Goal: Check status: Check status

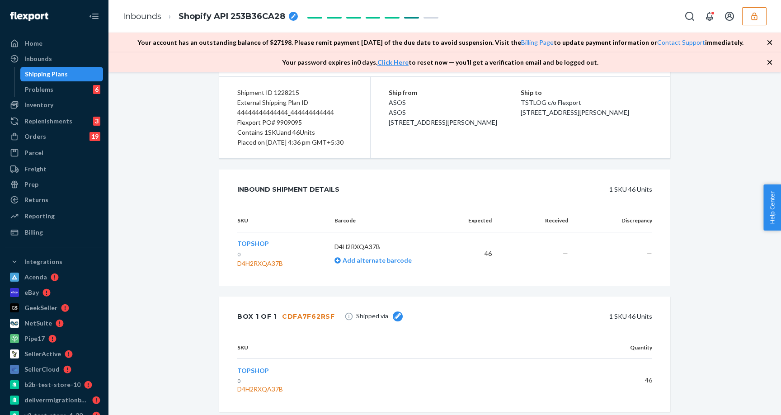
scroll to position [101, 0]
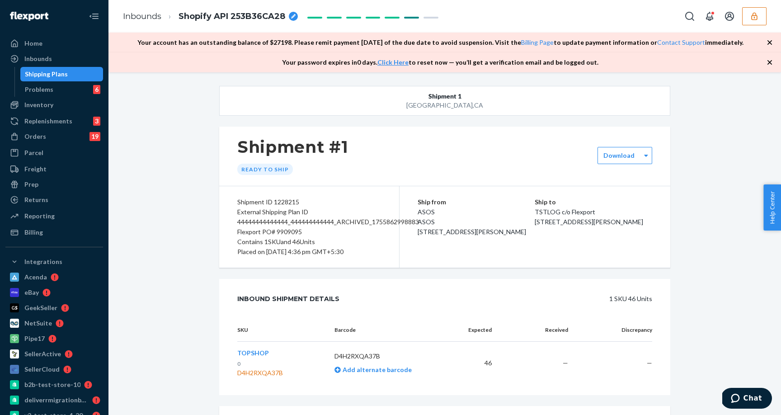
click at [692, 241] on div "Shipment 1 San Francisco , CA Shipment #1 Ready to ship Download Shipment ID 12…" at bounding box center [444, 318] width 659 height 464
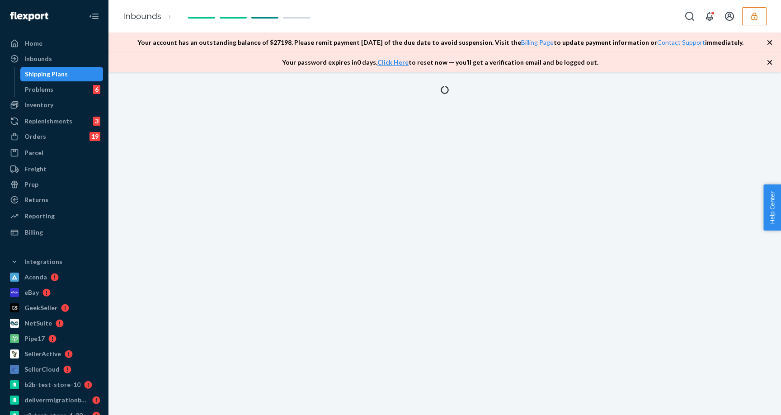
click at [767, 43] on icon "button" at bounding box center [769, 42] width 9 height 9
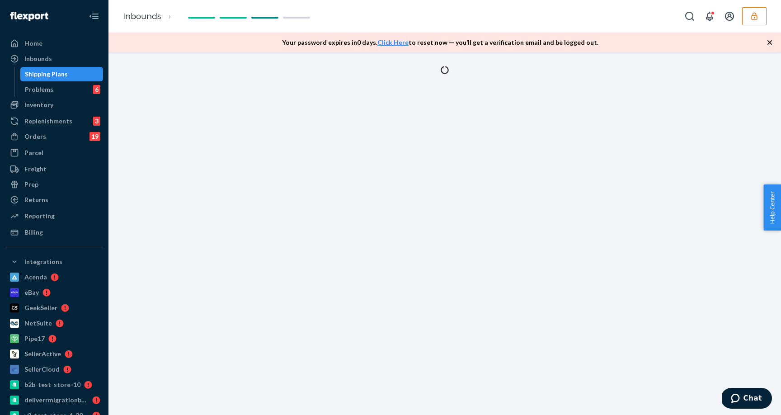
click at [767, 43] on icon "button" at bounding box center [769, 42] width 9 height 9
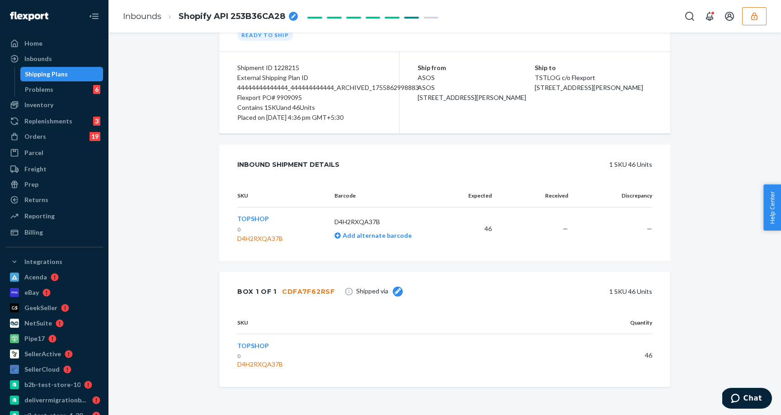
scroll to position [95, 0]
click at [60, 59] on div "Inbounds" at bounding box center [54, 58] width 96 height 13
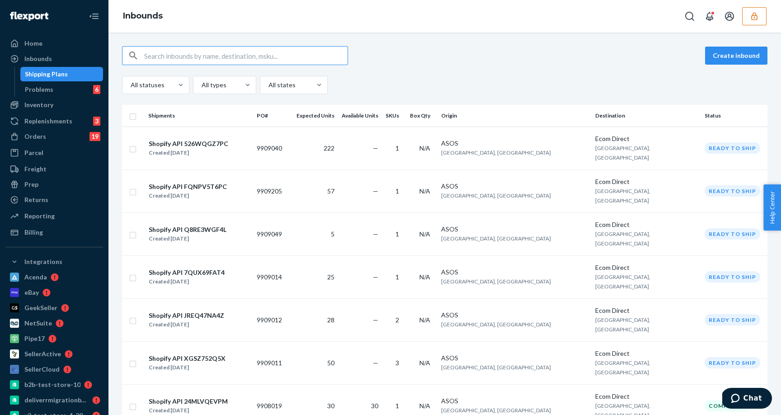
paste input "1228234"
type input "1228234"
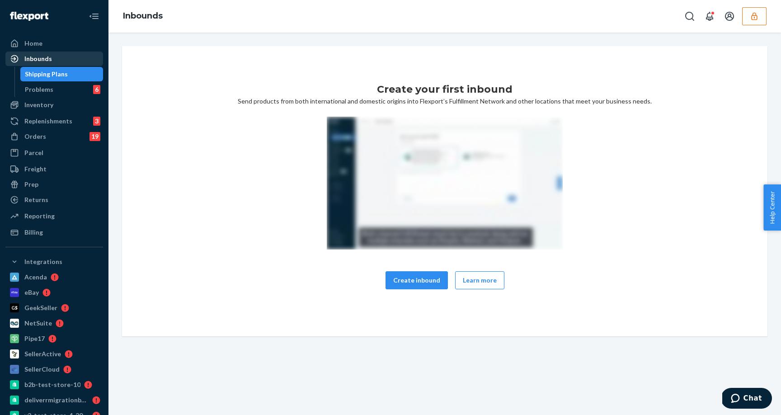
click at [69, 58] on div "Inbounds" at bounding box center [54, 58] width 96 height 13
click at [70, 60] on div "Inbounds" at bounding box center [54, 58] width 96 height 13
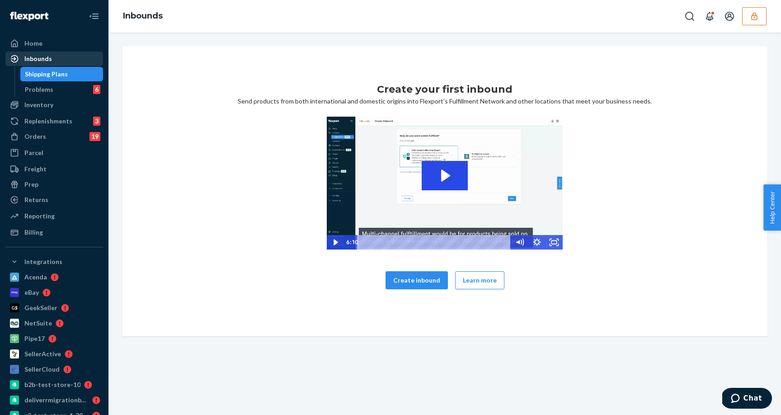
click at [30, 60] on div "Inbounds" at bounding box center [38, 58] width 28 height 9
click at [746, 19] on button "button" at bounding box center [754, 16] width 24 height 18
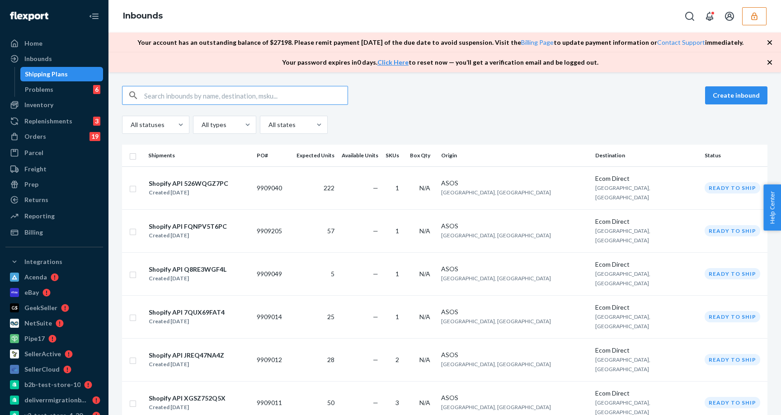
paste input "1228234"
type input "1228234"
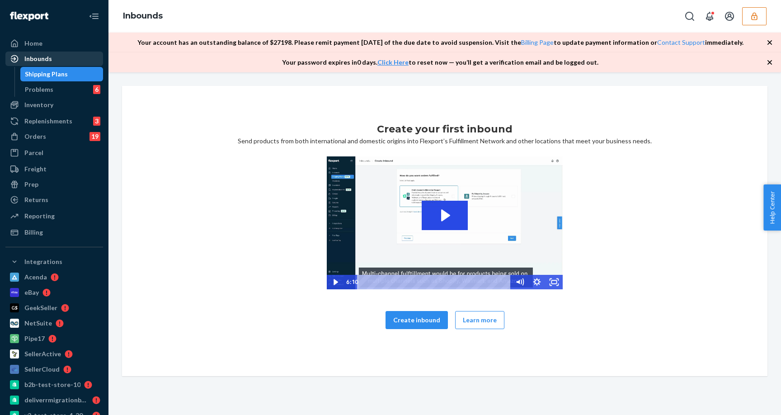
click at [60, 54] on div "Inbounds" at bounding box center [54, 58] width 96 height 13
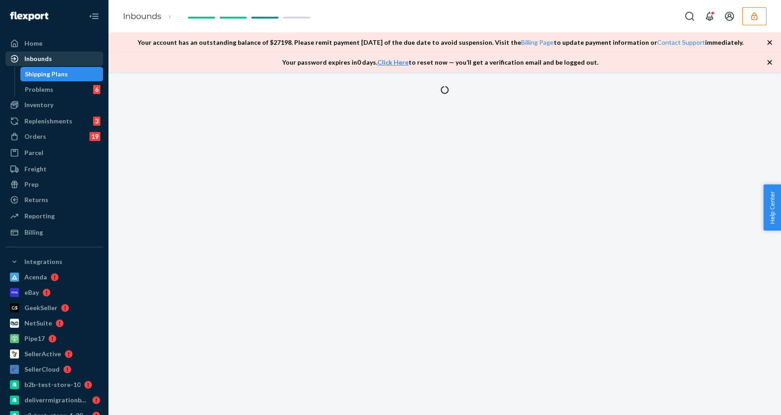
click at [81, 58] on div "Inbounds" at bounding box center [54, 58] width 96 height 13
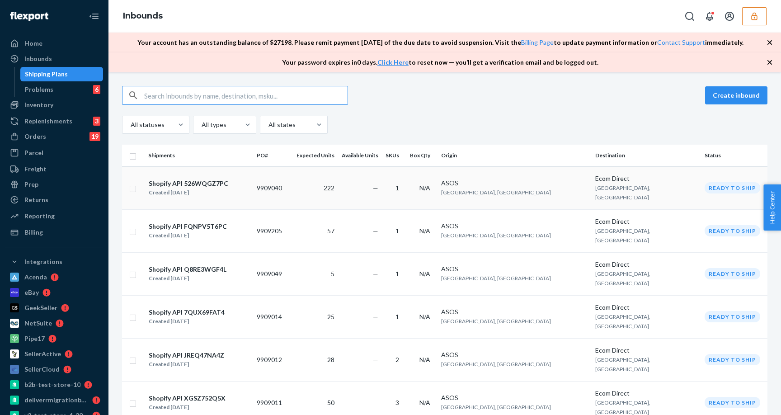
paste input "1228234"
type input "1228234"
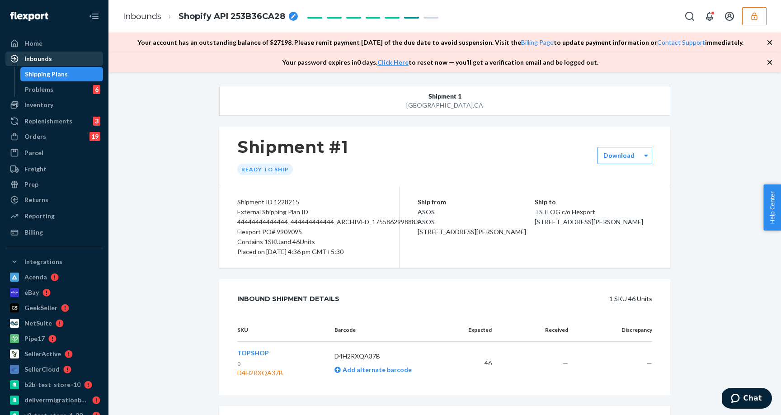
click at [66, 55] on div "Inbounds" at bounding box center [54, 58] width 96 height 13
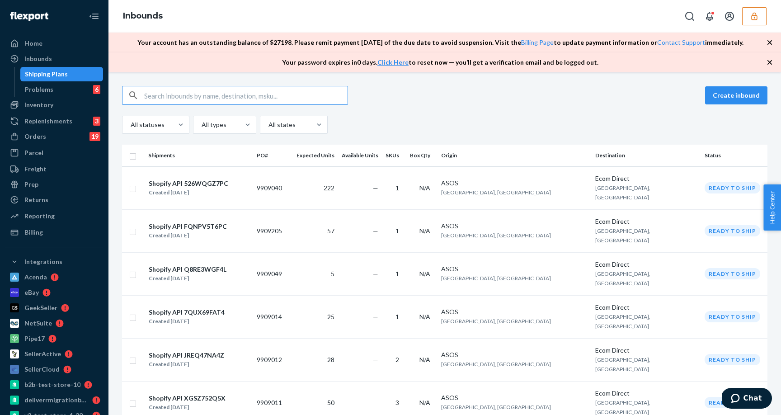
click at [257, 96] on input "text" at bounding box center [245, 95] width 203 height 18
type input "1228234"
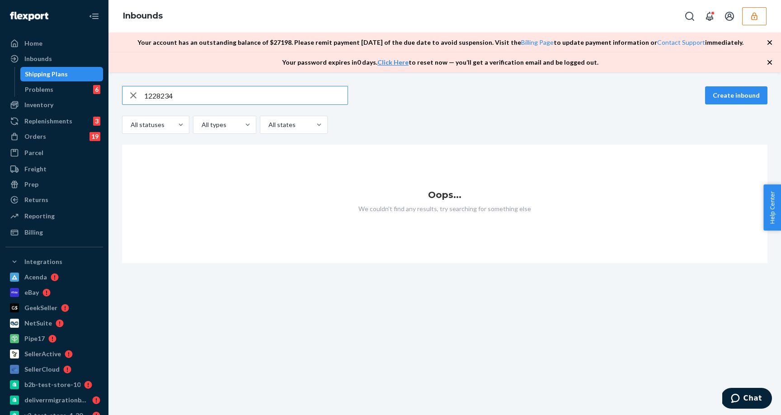
type input "1228234"
click at [187, 90] on input "1228234" at bounding box center [245, 95] width 203 height 18
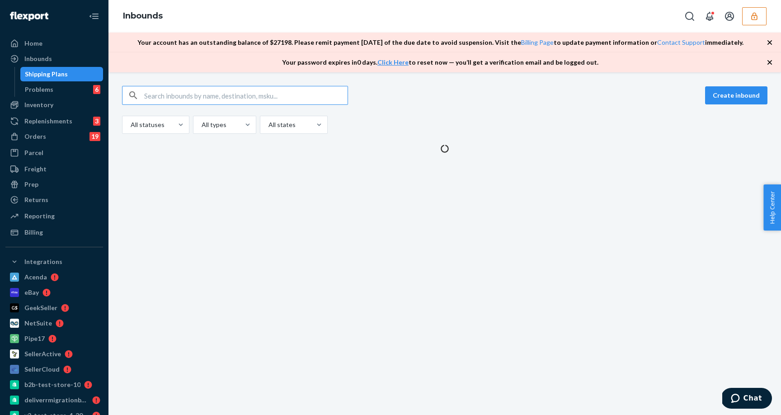
type input "1228234"
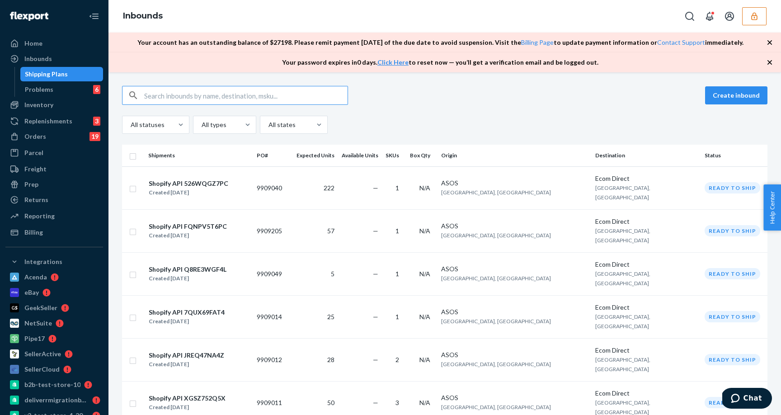
click at [272, 100] on input "text" at bounding box center [245, 95] width 203 height 18
paste input "1228234"
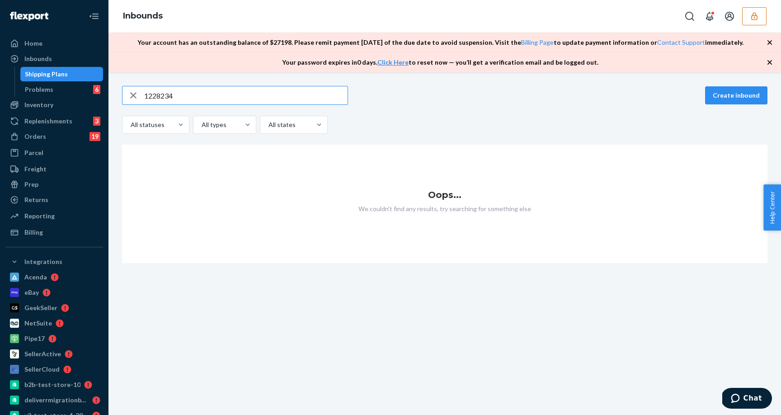
click at [273, 98] on input "1228234" at bounding box center [245, 95] width 203 height 18
type input "1228215"
click at [762, 15] on button "button" at bounding box center [754, 16] width 24 height 18
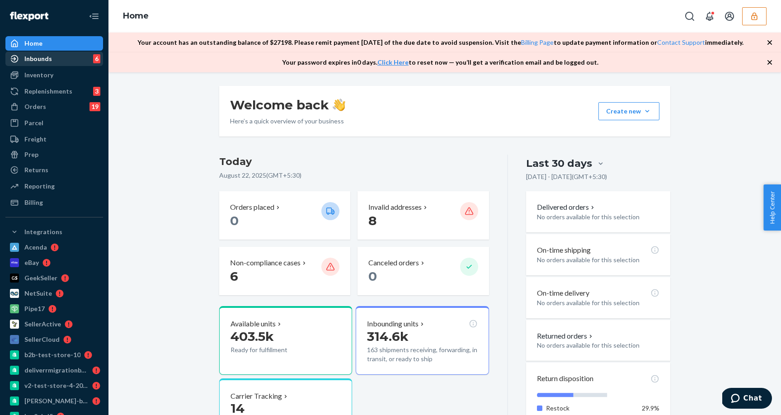
click at [35, 61] on div "Inbounds" at bounding box center [38, 58] width 28 height 9
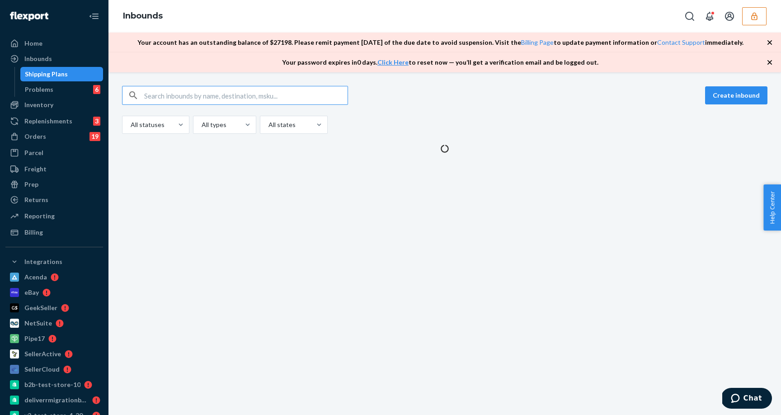
click at [268, 93] on input "text" at bounding box center [245, 95] width 203 height 18
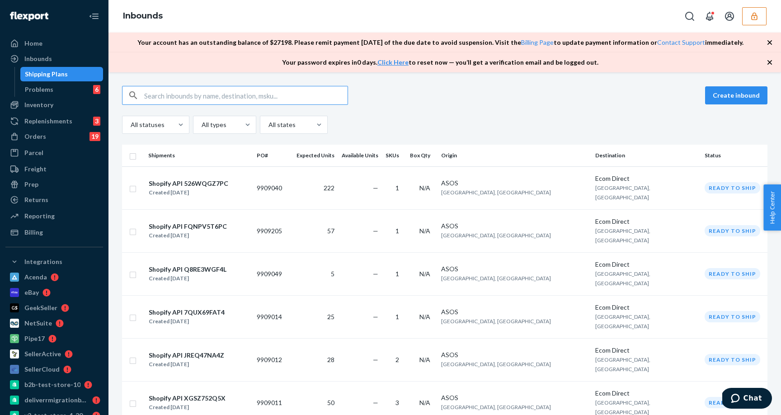
type input "1228234"
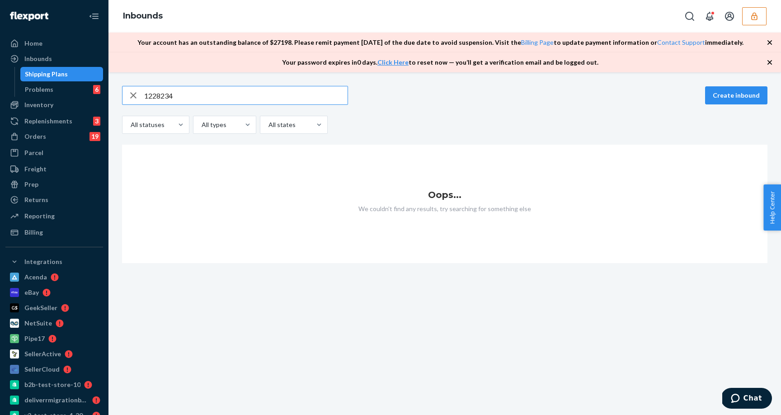
type input "1228234"
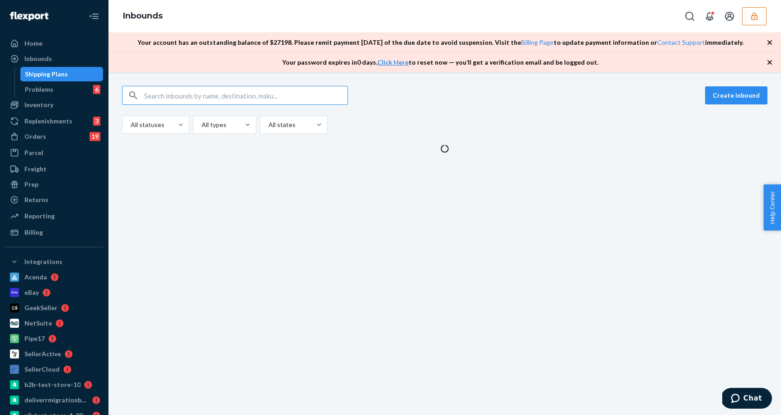
type input "1228234"
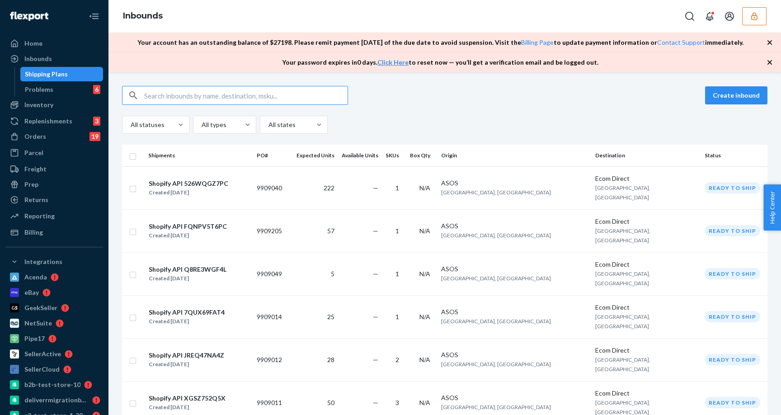
type input "1228234"
paste input "1228234"
type input "1228234"
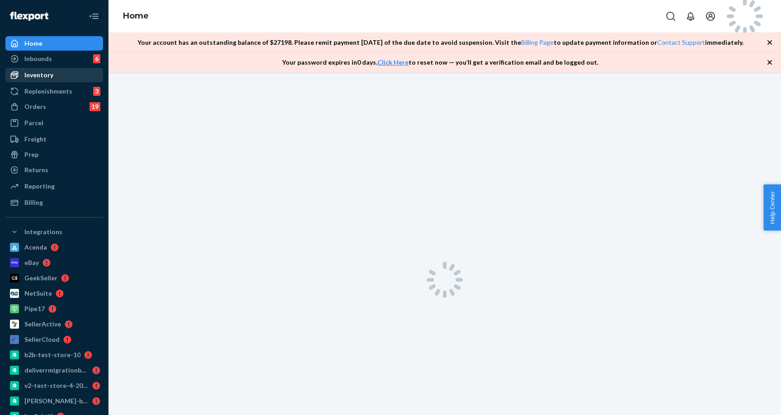
click at [56, 72] on div "Inventory" at bounding box center [54, 75] width 96 height 13
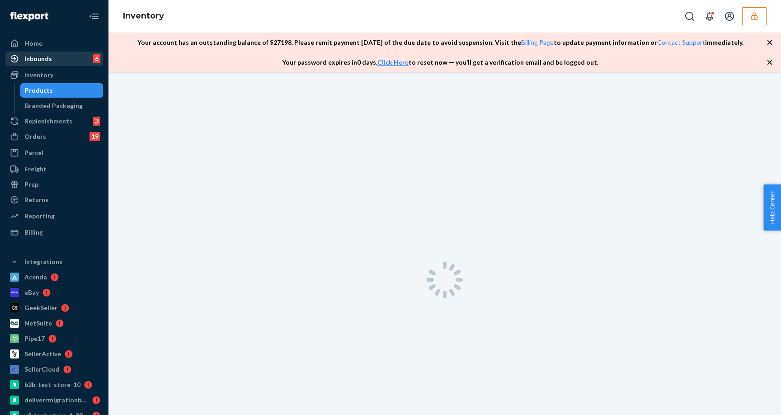
click at [56, 62] on div "Inbounds 6" at bounding box center [54, 58] width 96 height 13
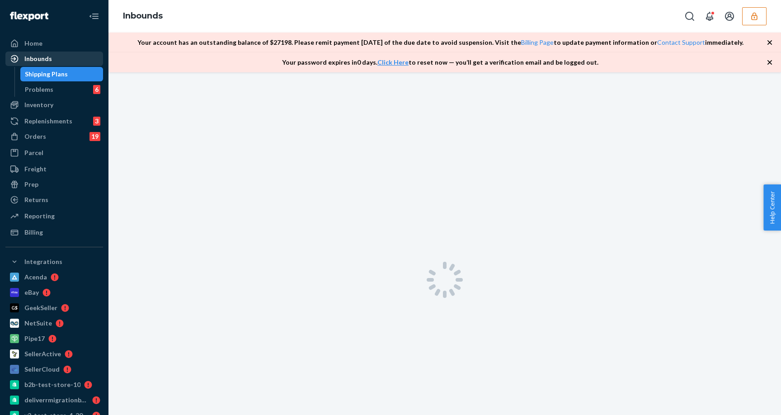
click at [57, 62] on div "Inbounds" at bounding box center [54, 58] width 96 height 13
click at [58, 62] on div "Inbounds" at bounding box center [54, 58] width 96 height 13
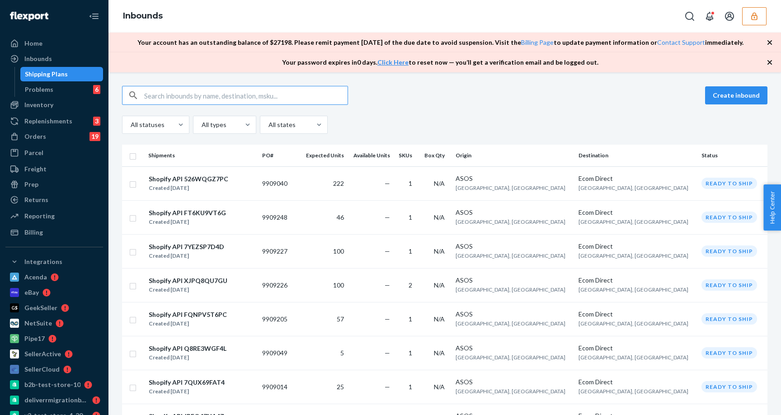
click at [153, 92] on input "text" at bounding box center [245, 95] width 203 height 18
type input "1228281"
click at [207, 89] on input "text" at bounding box center [245, 95] width 203 height 18
type input "1228281"
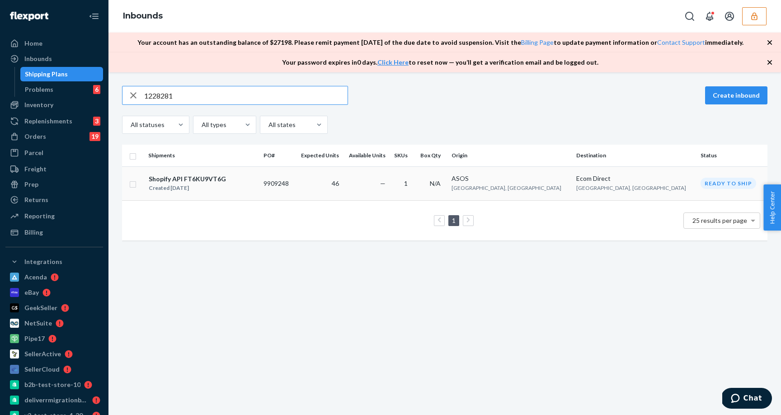
click at [191, 178] on div "Shopify API FT6KU9VT6G" at bounding box center [187, 178] width 77 height 9
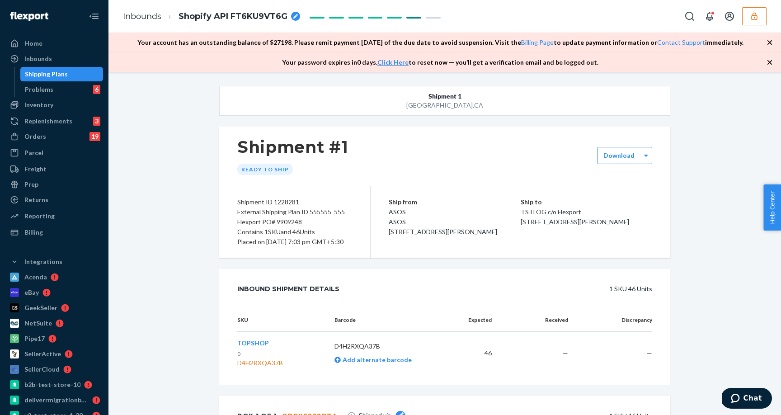
click at [325, 211] on div "External Shipping Plan ID 555555_555" at bounding box center [294, 212] width 115 height 10
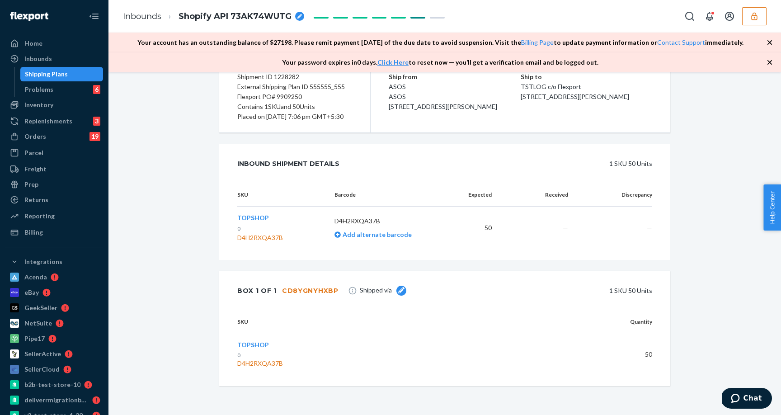
scroll to position [135, 0]
drag, startPoint x: 494, startPoint y: 230, endPoint x: 480, endPoint y: 230, distance: 14.0
click at [480, 230] on td "50" at bounding box center [476, 228] width 45 height 43
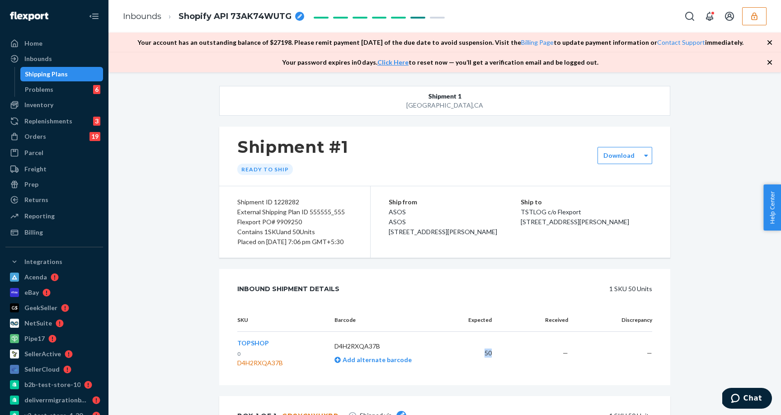
click at [536, 282] on div "Inbound Shipment Details 1 SKU 50 Units" at bounding box center [444, 289] width 451 height 40
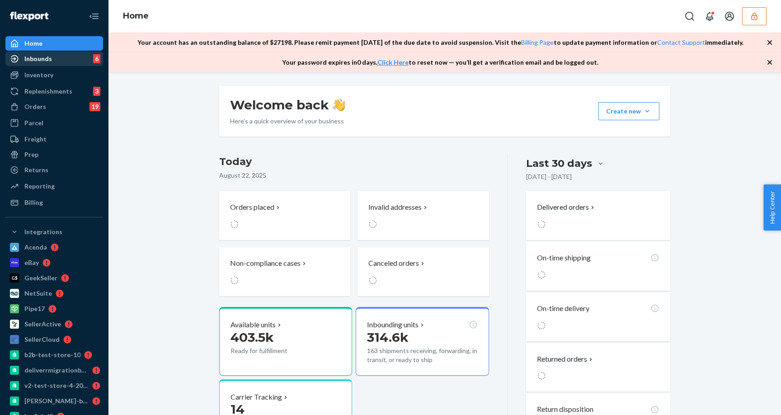
click at [45, 52] on link "Inbounds 6" at bounding box center [54, 59] width 98 height 14
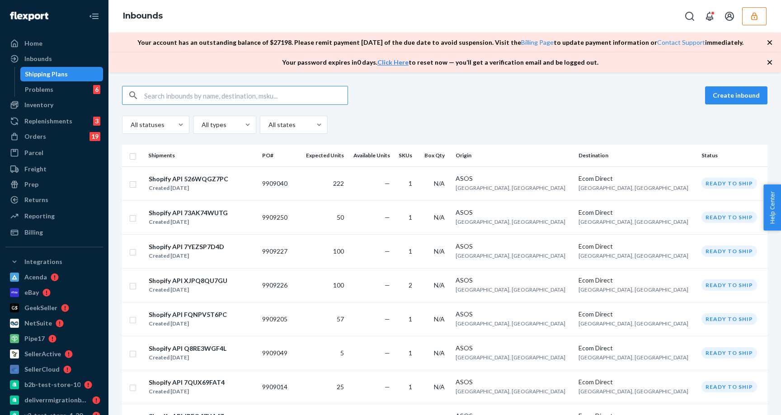
click at [237, 94] on input "text" at bounding box center [245, 95] width 203 height 18
type input "1228270"
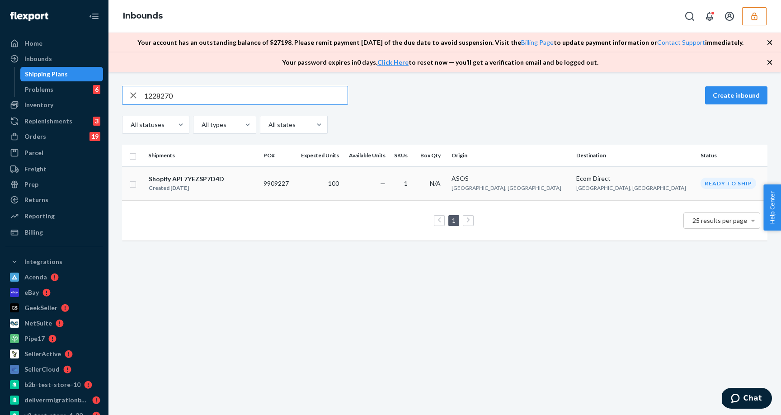
type input "1228270"
click at [204, 174] on div "Shopify API 7YEZSP7D4D" at bounding box center [186, 178] width 75 height 9
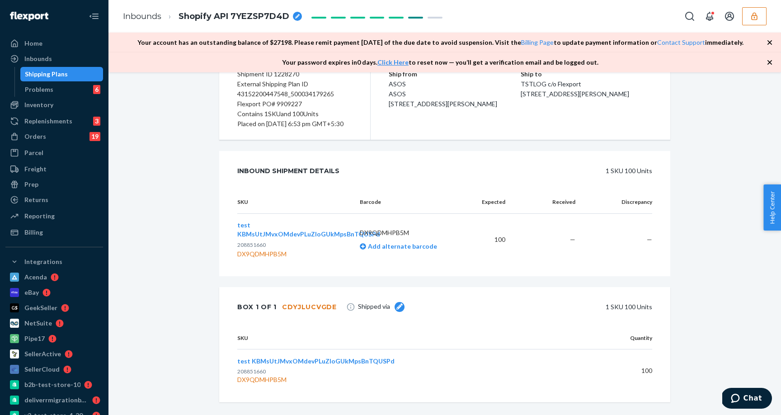
scroll to position [154, 0]
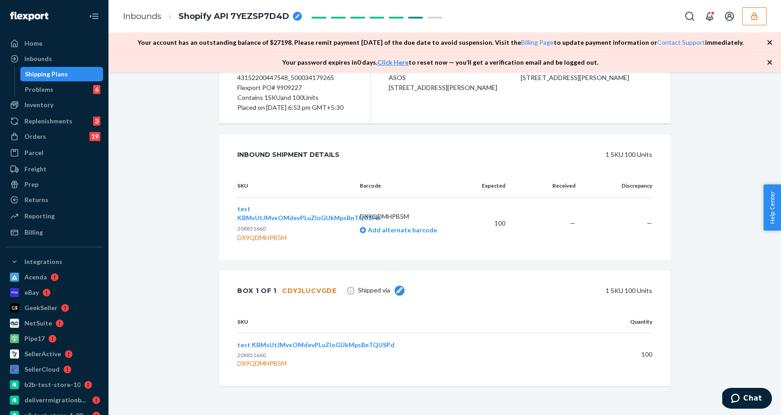
click at [275, 363] on div "DX9QDMHPB5M" at bounding box center [409, 363] width 345 height 9
copy div "DX9QDMHPB5M"
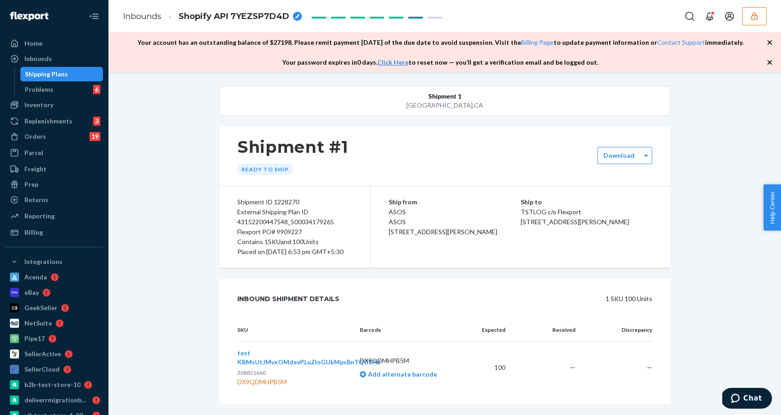
click at [283, 230] on div "Flexport PO# 9909227" at bounding box center [294, 232] width 115 height 10
copy div "9909227"
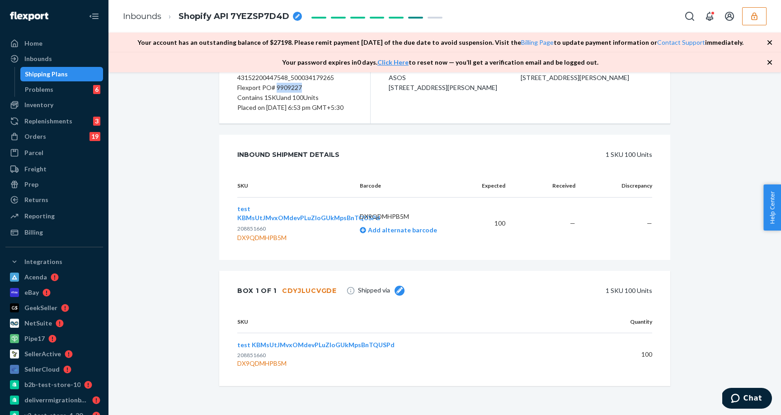
click at [265, 362] on div "DX9QDMHPB5M" at bounding box center [409, 363] width 345 height 9
copy div "DX9QDMHPB5M"
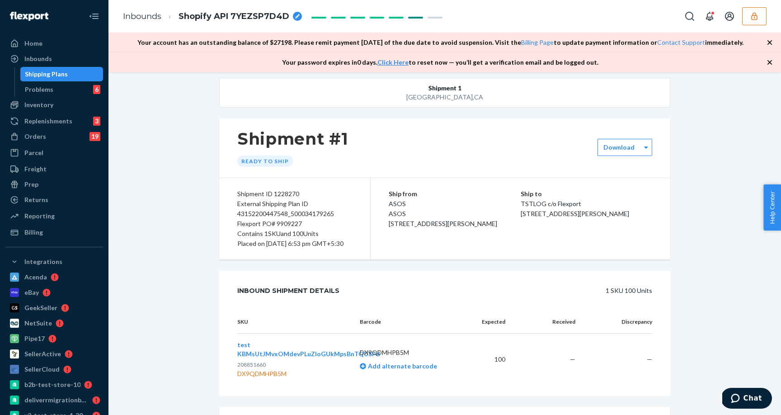
scroll to position [0, 0]
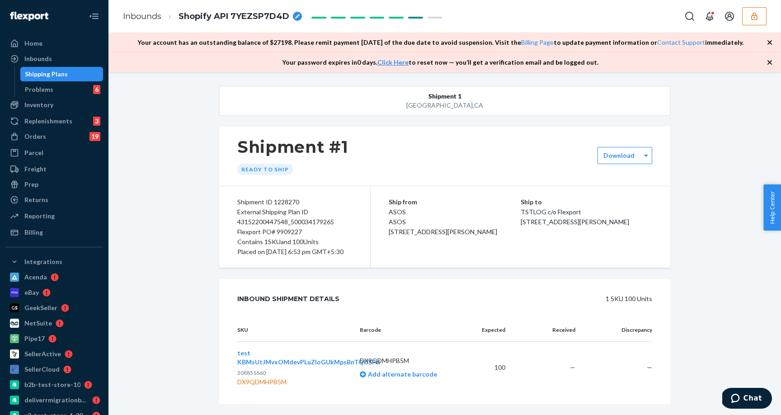
click at [282, 233] on div "Flexport PO# 9909227" at bounding box center [294, 232] width 115 height 10
copy div "9909227"
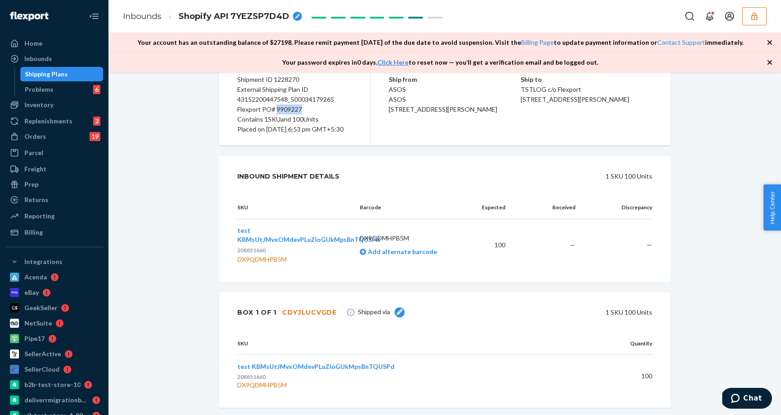
scroll to position [122, 0]
click at [63, 59] on div "Inbounds" at bounding box center [54, 58] width 96 height 13
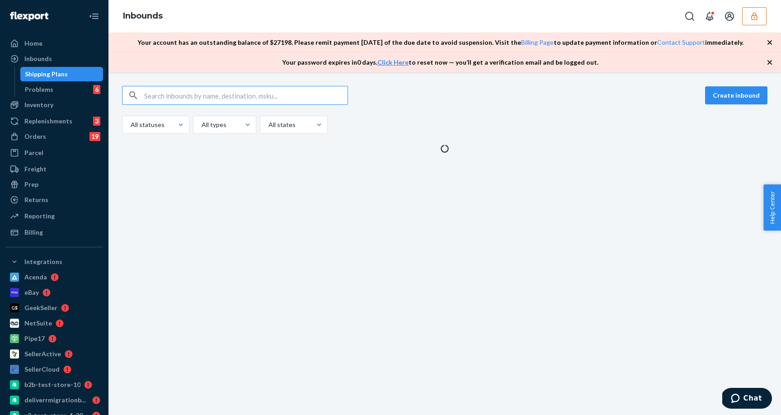
click at [222, 96] on input "text" at bounding box center [245, 95] width 203 height 18
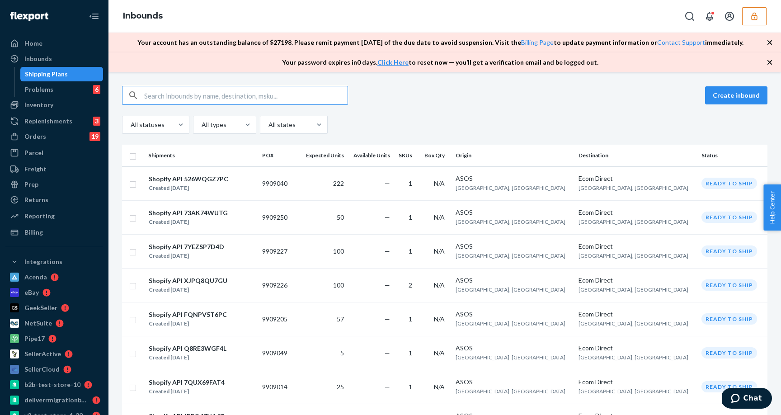
type input "1228269"
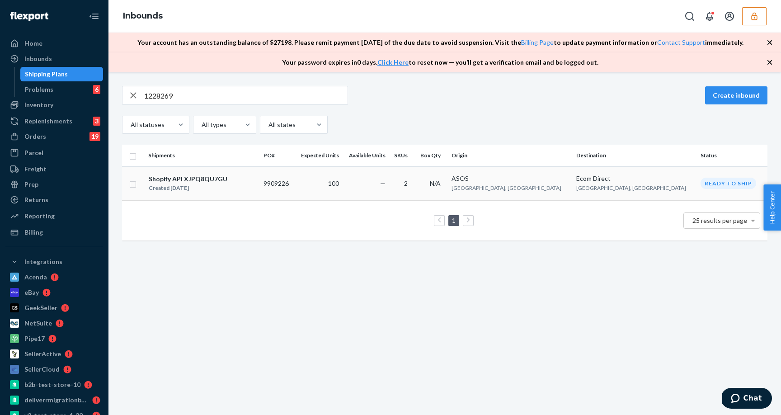
click at [207, 177] on div "Shopify API XJPQ8QU7GU" at bounding box center [188, 178] width 79 height 9
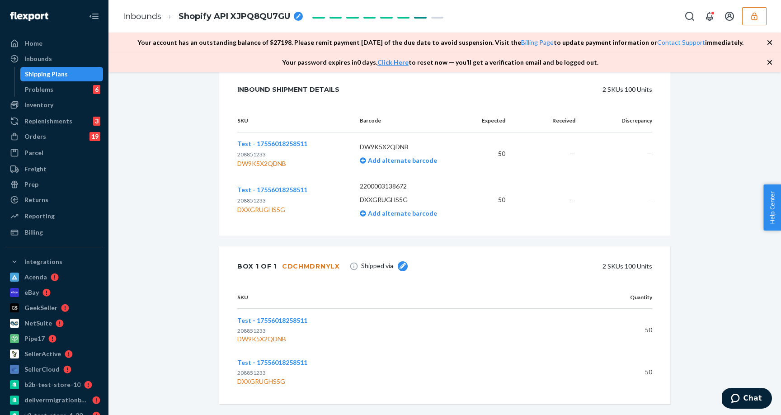
scroll to position [237, 0]
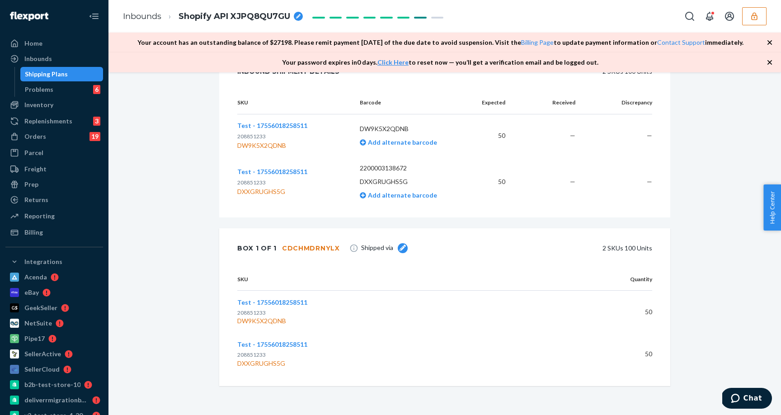
click at [261, 323] on div "DW9K5X2QDNB" at bounding box center [383, 320] width 293 height 9
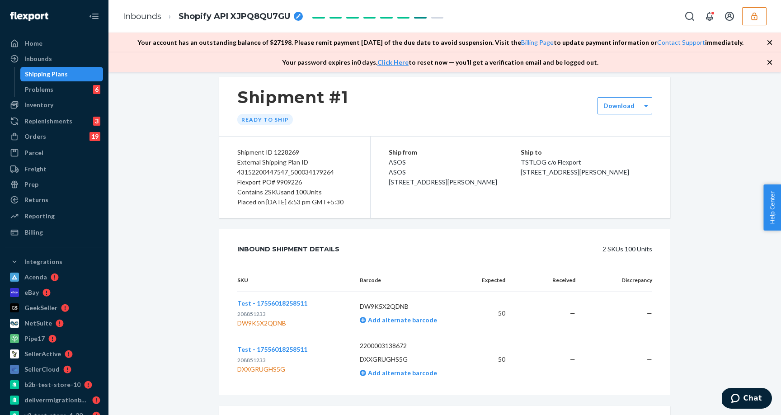
scroll to position [0, 0]
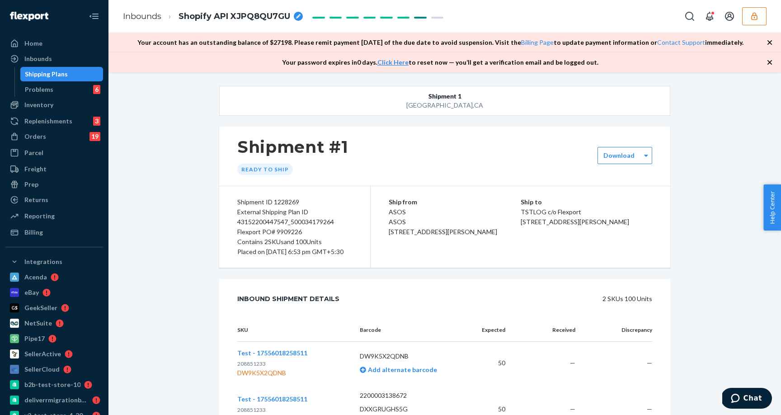
click at [295, 231] on div "Flexport PO# 9909226" at bounding box center [294, 232] width 115 height 10
copy div "9909226"
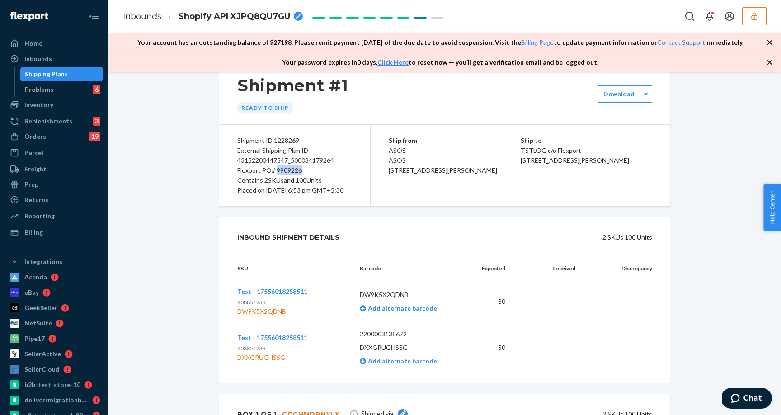
scroll to position [65, 0]
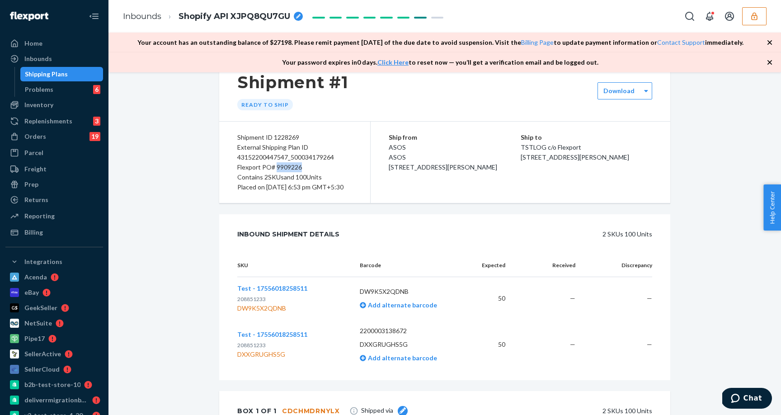
click at [274, 313] on div "DW9K5X2QDNB" at bounding box center [272, 308] width 70 height 9
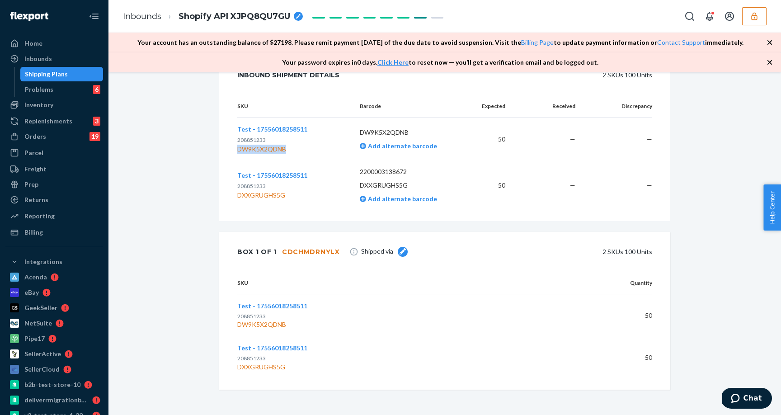
copy div "DW9K5X2QDNB"
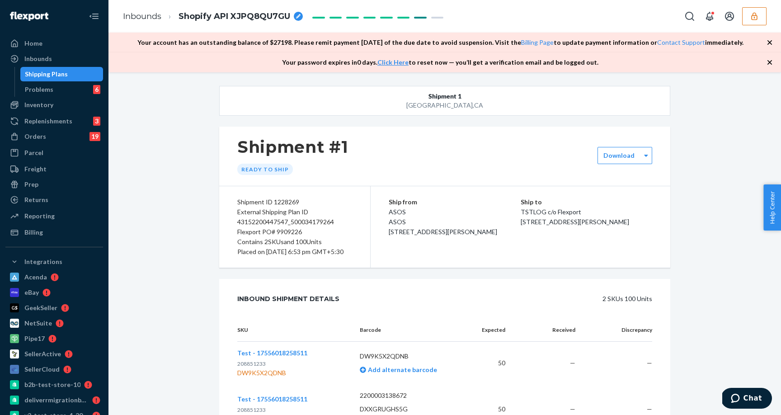
click at [282, 231] on div "Flexport PO# 9909226" at bounding box center [294, 232] width 115 height 10
copy div "9909226"
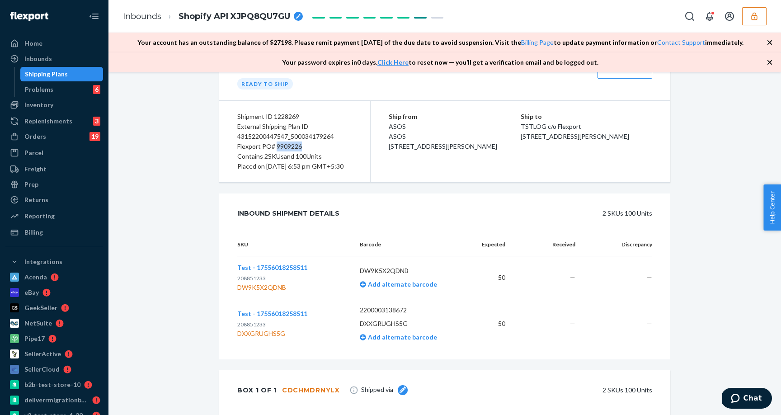
scroll to position [237, 0]
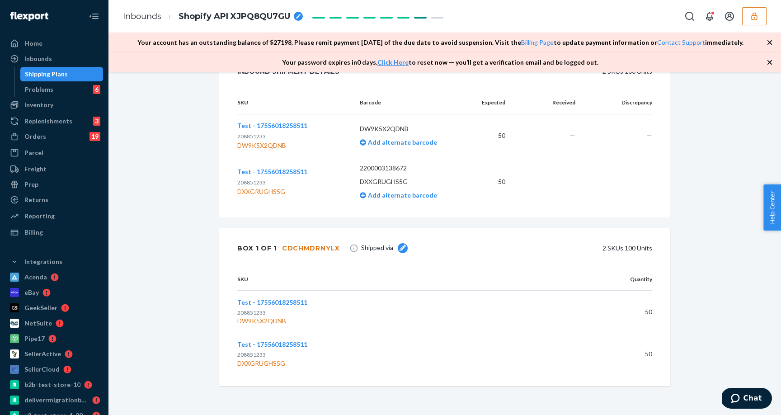
click at [276, 195] on div "DXXGRUGHS5G" at bounding box center [272, 191] width 70 height 9
copy div "DXXGRUGHS5G"
click at [26, 60] on div "Inbounds" at bounding box center [38, 58] width 28 height 9
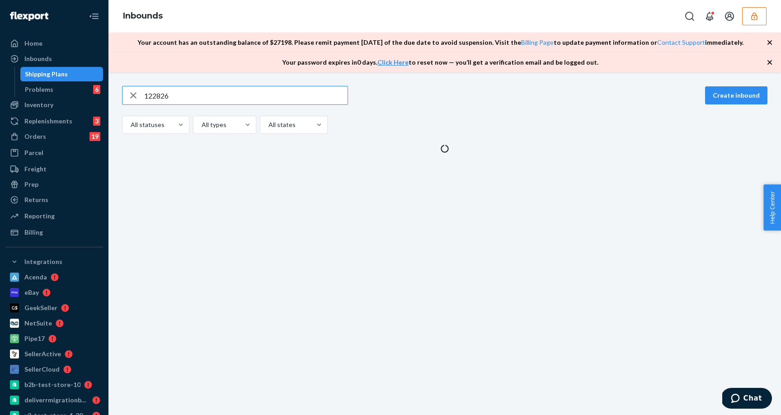
type input "12282"
type input "7"
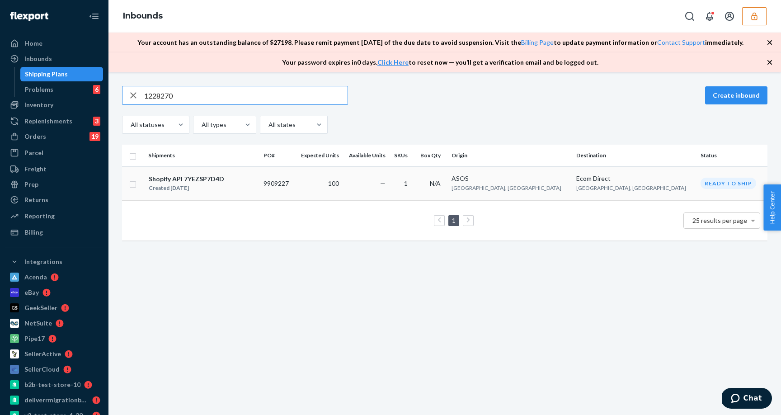
type input "1228270"
click at [182, 176] on div "Shopify API 7YEZSP7D4D" at bounding box center [186, 178] width 75 height 9
